Goal: Information Seeking & Learning: Learn about a topic

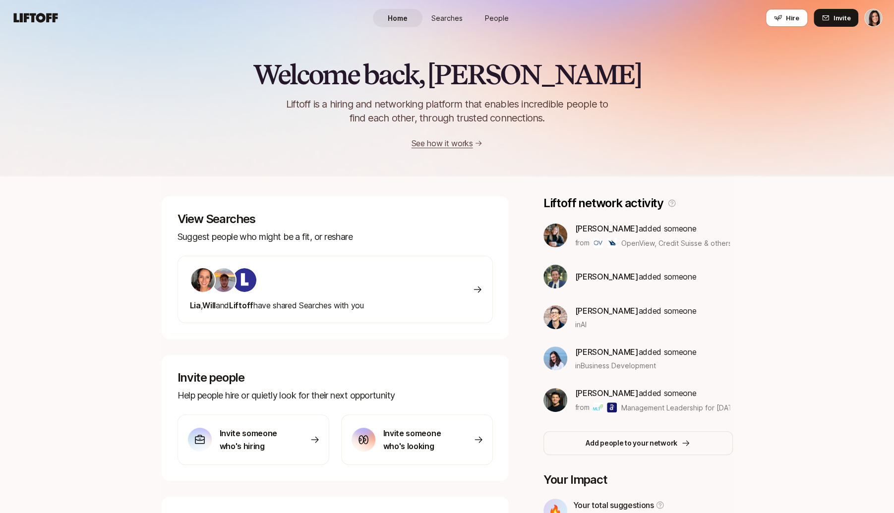
click at [438, 23] on link "Searches" at bounding box center [447, 18] width 50 height 18
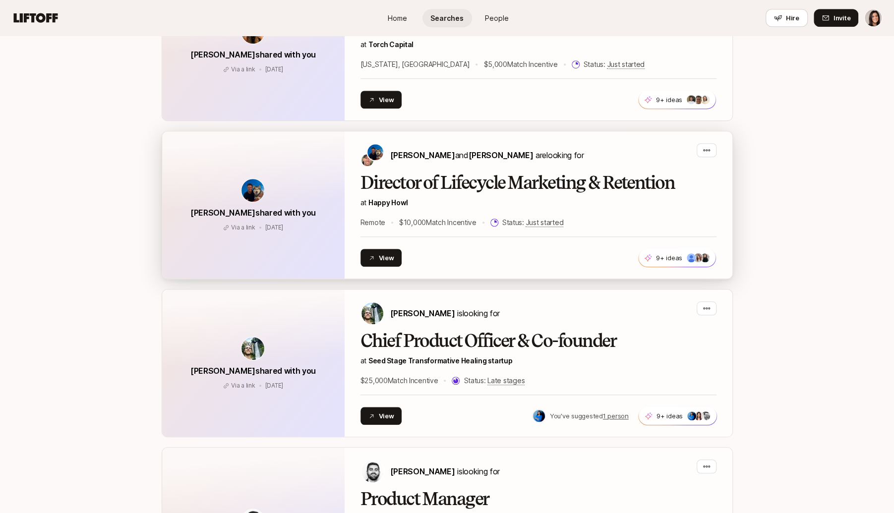
scroll to position [503, 0]
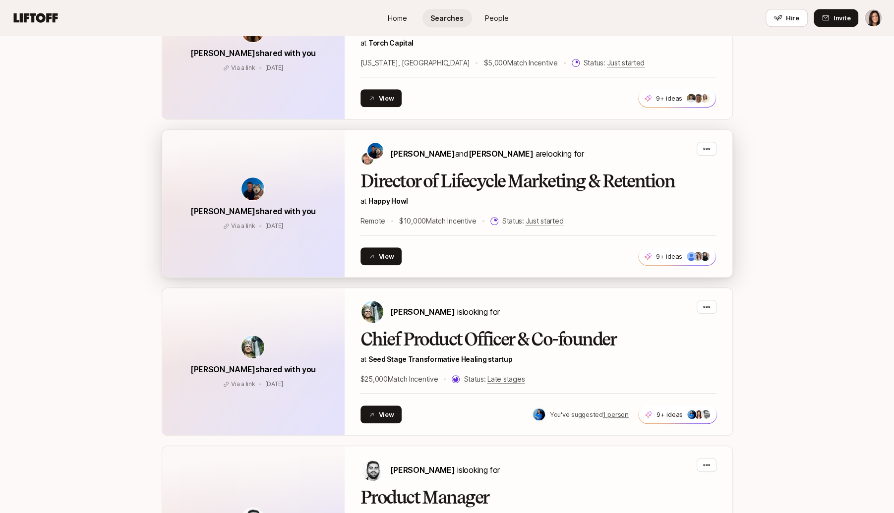
click at [595, 208] on div "Director of Lifecycle Marketing & Retention at Happy Howl Remote $10,000 Match …" at bounding box center [538, 200] width 356 height 56
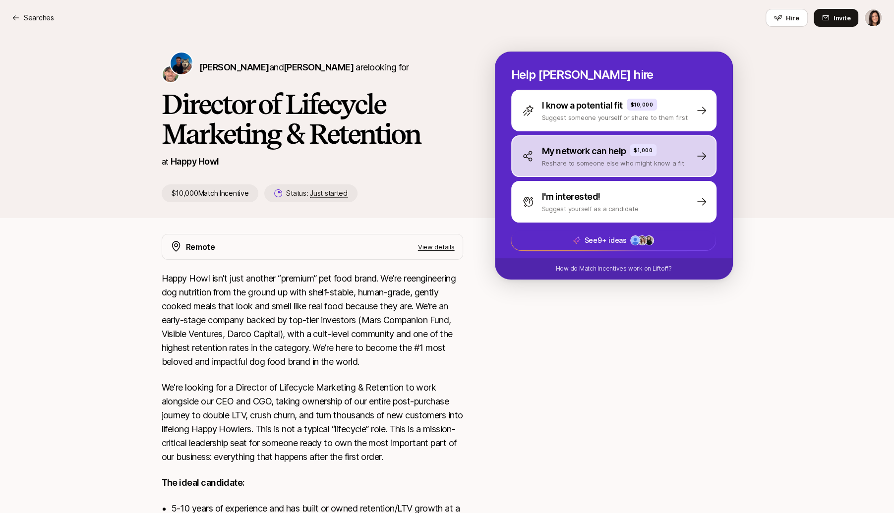
click at [607, 173] on div "My network can help $1,000 Reshare to someone else who might know a fit" at bounding box center [613, 156] width 205 height 42
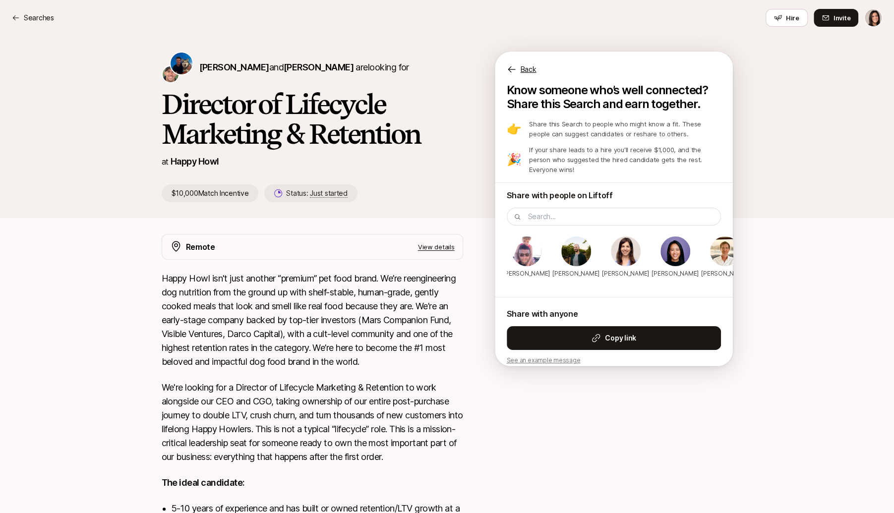
click at [525, 62] on div "Back" at bounding box center [614, 64] width 238 height 24
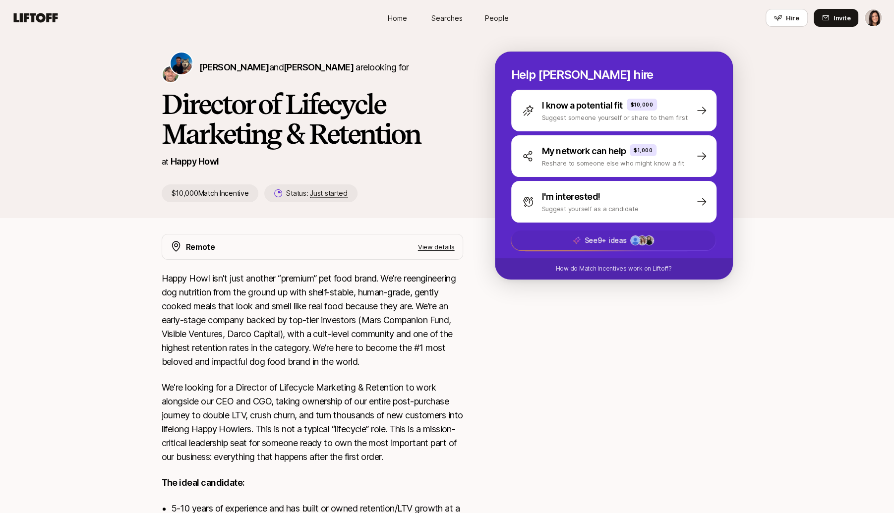
click at [575, 238] on icon at bounding box center [576, 240] width 8 height 8
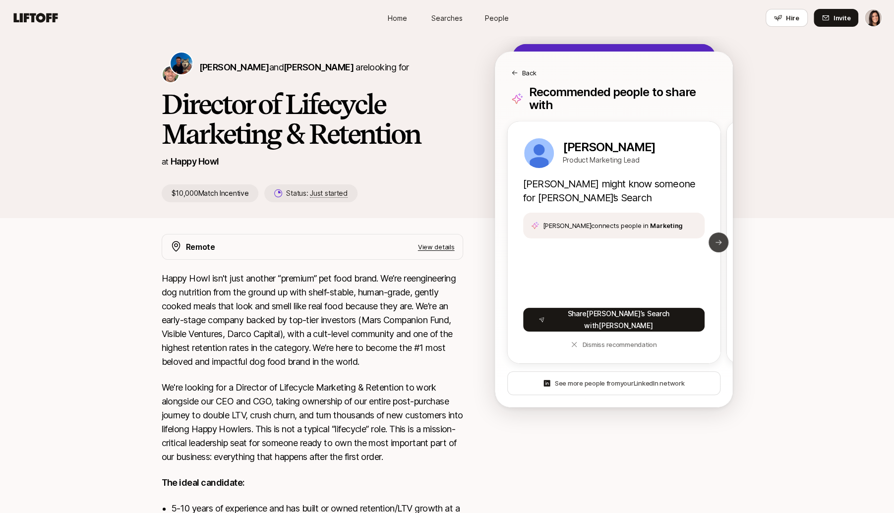
click at [721, 238] on icon at bounding box center [718, 242] width 8 height 8
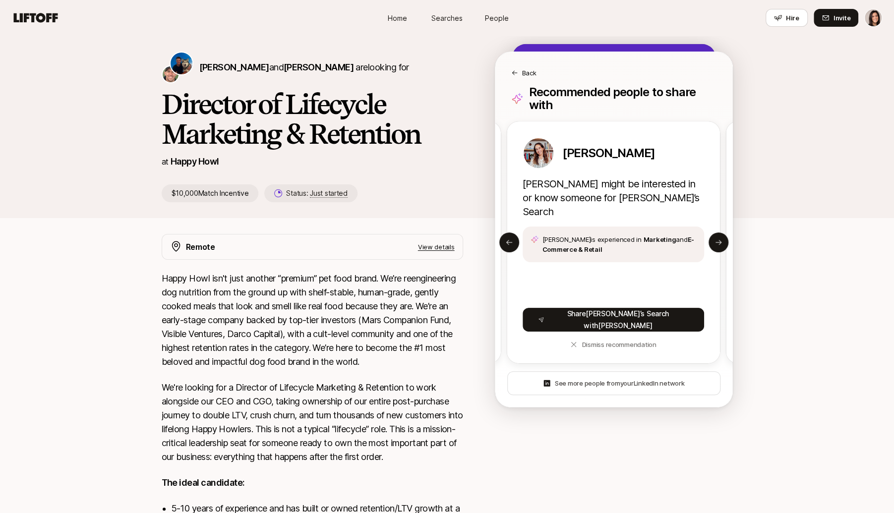
click at [527, 66] on div "Back" at bounding box center [613, 65] width 237 height 26
click at [524, 76] on p "Back" at bounding box center [529, 73] width 14 height 10
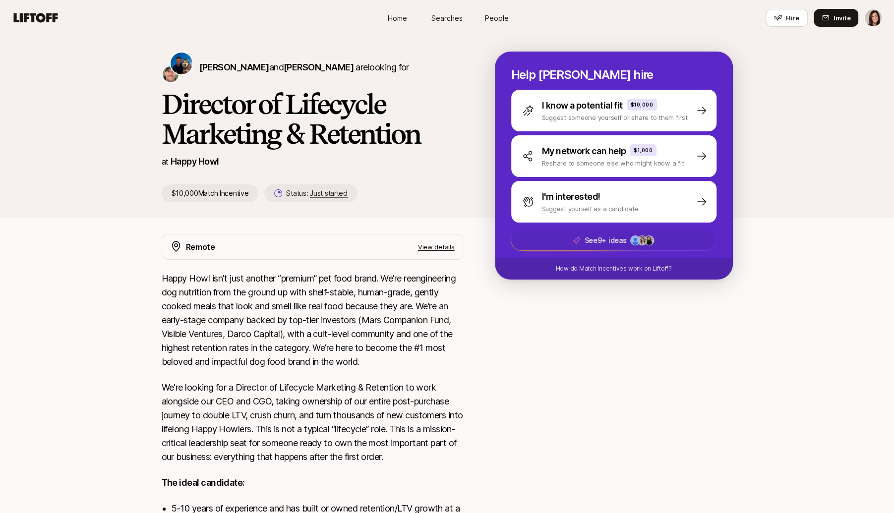
click at [615, 242] on p "See 9+ ideas" at bounding box center [605, 241] width 42 height 12
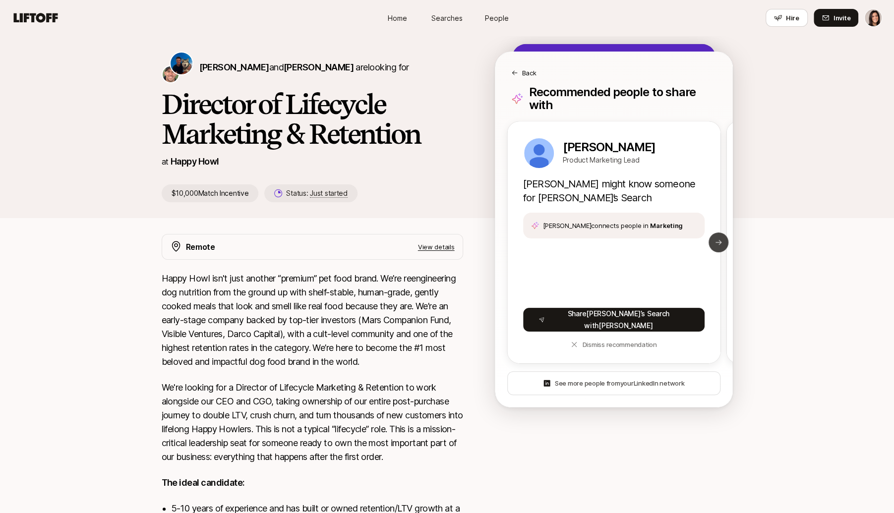
click at [721, 238] on icon at bounding box center [718, 242] width 8 height 8
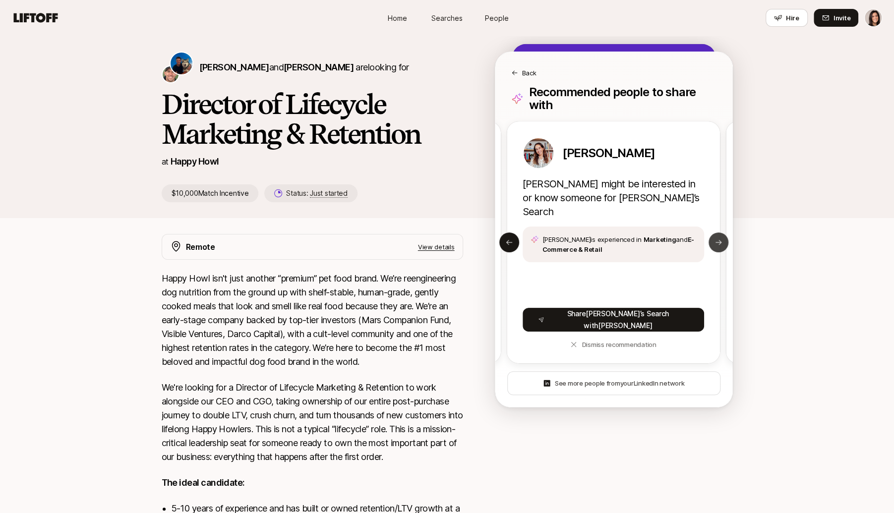
click at [712, 233] on button "Next slide" at bounding box center [718, 243] width 20 height 20
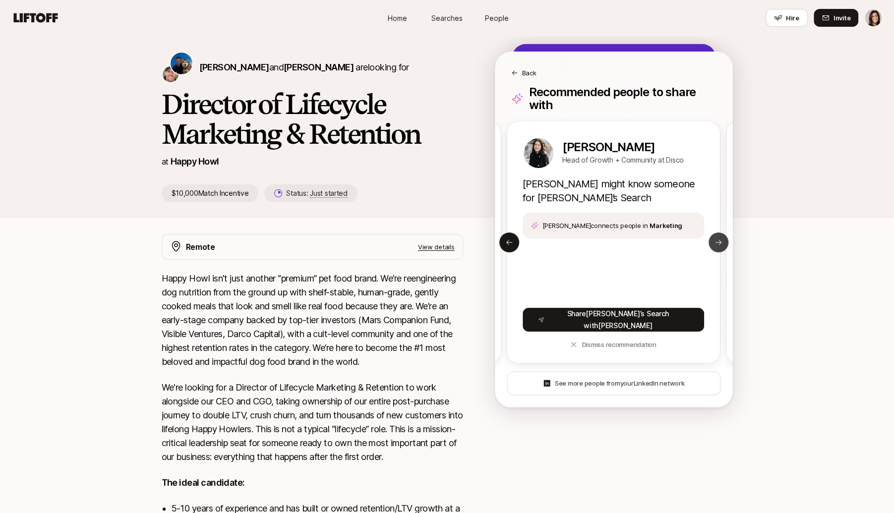
click at [712, 233] on button "Next slide" at bounding box center [718, 243] width 20 height 20
